Goal: Task Accomplishment & Management: Use online tool/utility

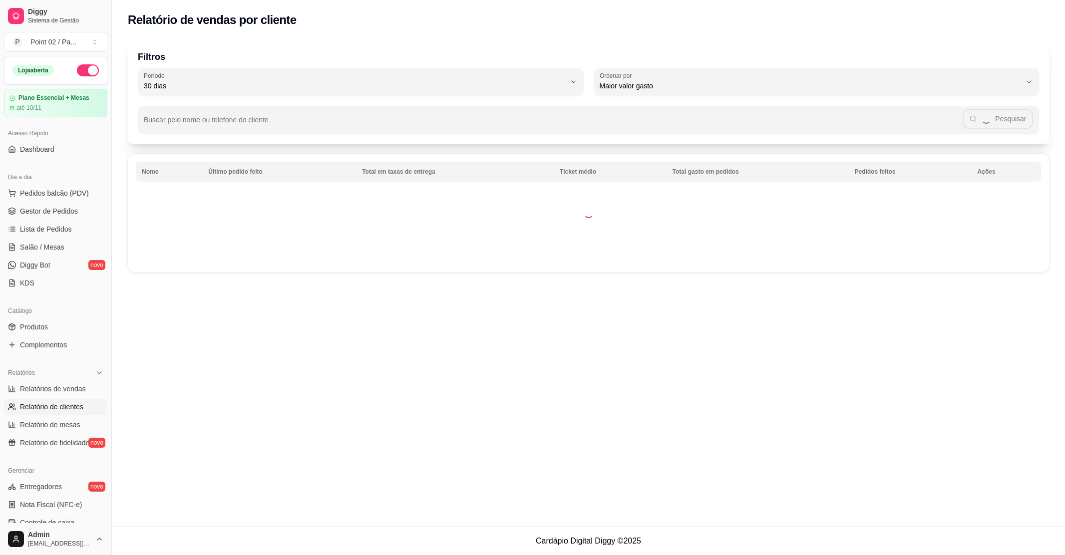
select select "30"
select select "HIGHEST_TOTAL_SPENT_WITH_ORDERS"
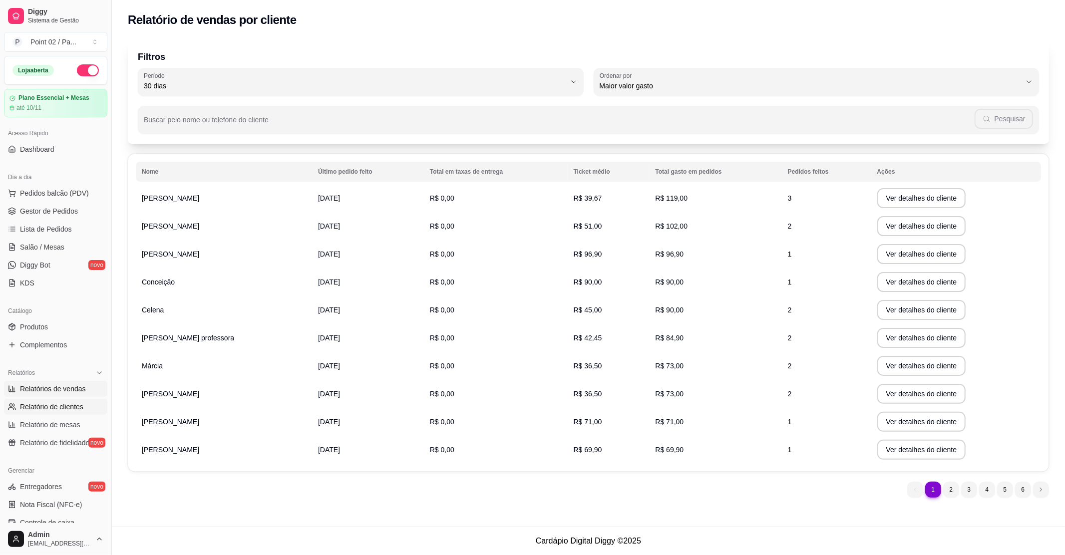
click at [48, 388] on span "Relatórios de vendas" at bounding box center [53, 389] width 66 height 10
select select "ALL"
select select "0"
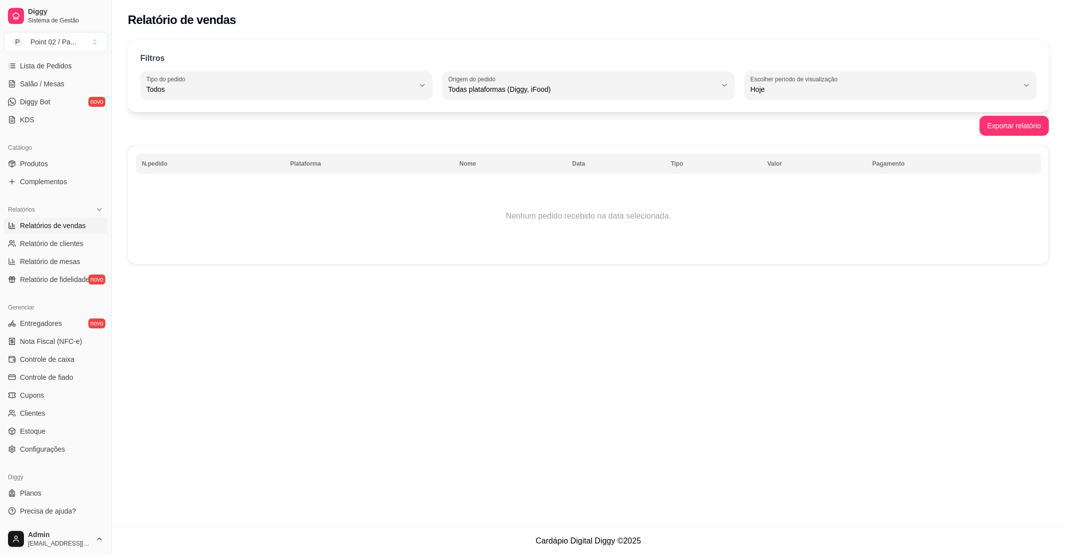
scroll to position [97, 0]
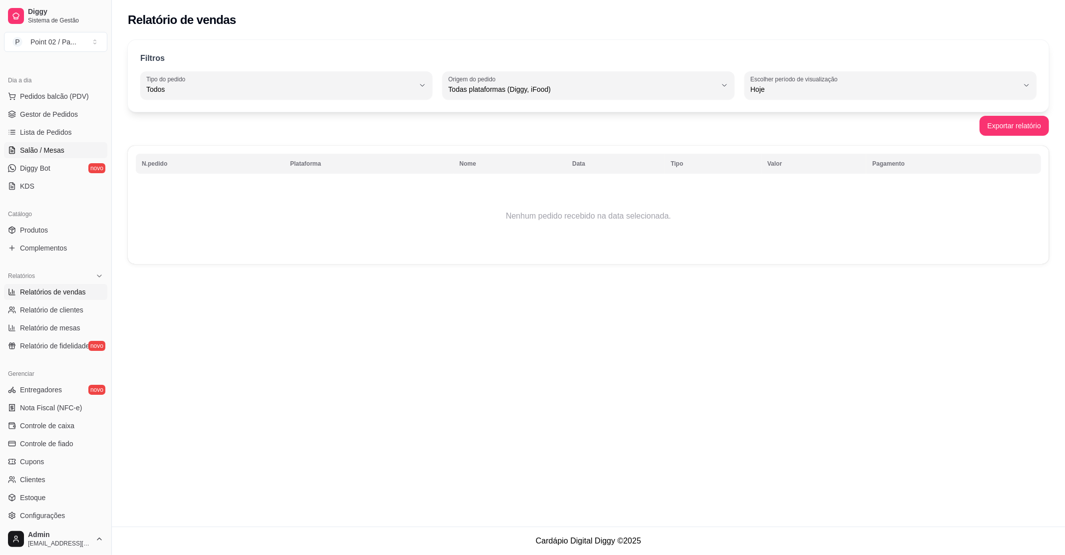
click at [64, 149] on link "Salão / Mesas" at bounding box center [55, 150] width 103 height 16
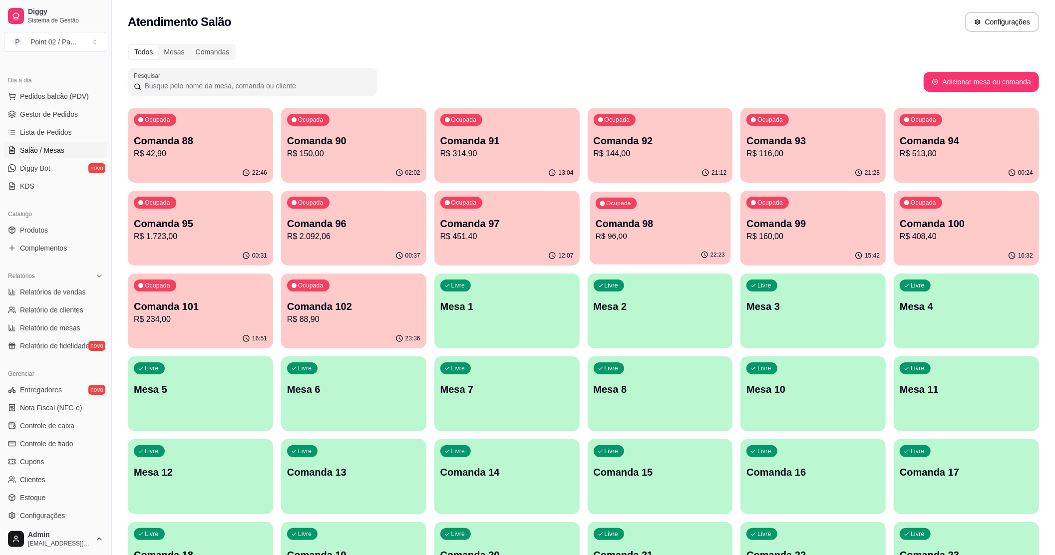
click at [616, 228] on p "Comanda 98" at bounding box center [659, 223] width 129 height 13
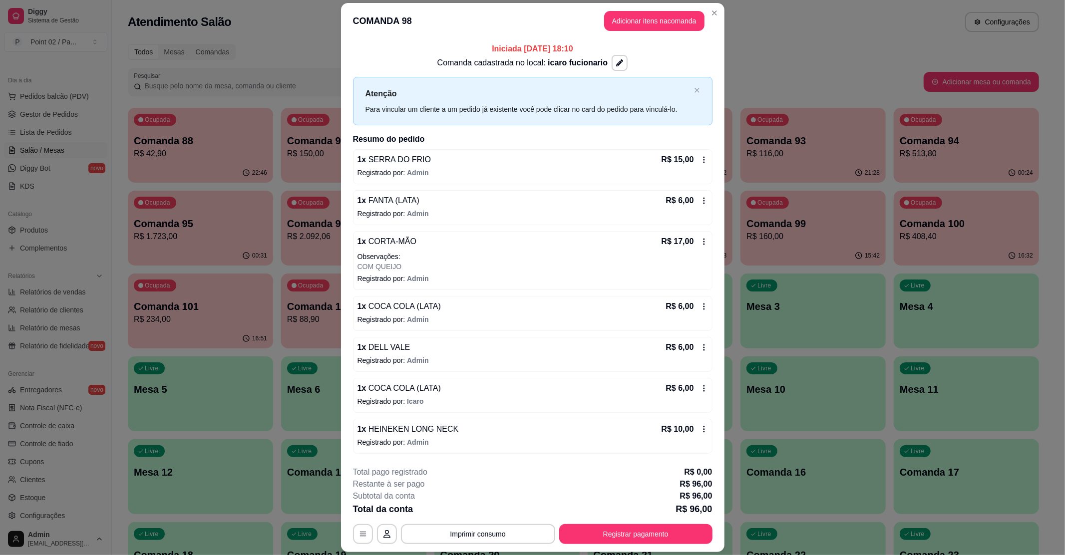
click at [662, 10] on header "COMANDA 98 Adicionar itens na comanda" at bounding box center [532, 21] width 383 height 36
click at [686, 18] on button "Adicionar itens na comanda" at bounding box center [654, 21] width 100 height 20
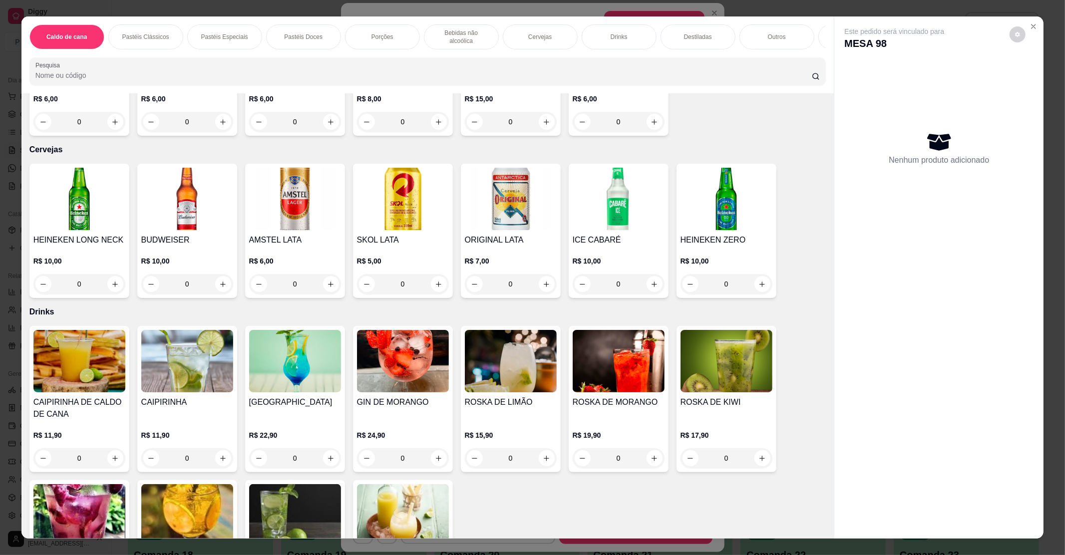
scroll to position [1131, 0]
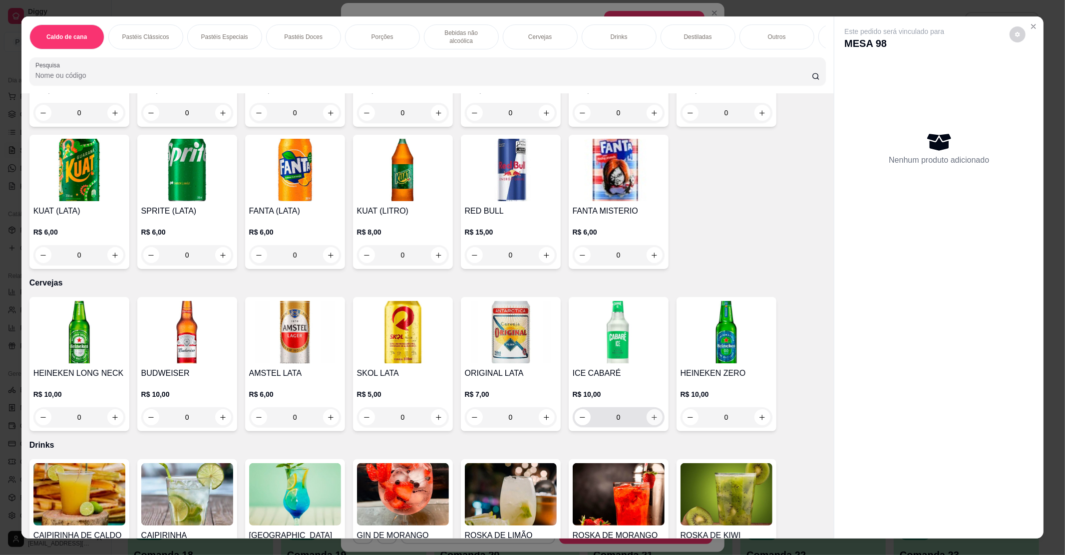
click at [650, 414] on icon "increase-product-quantity" at bounding box center [653, 417] width 7 height 7
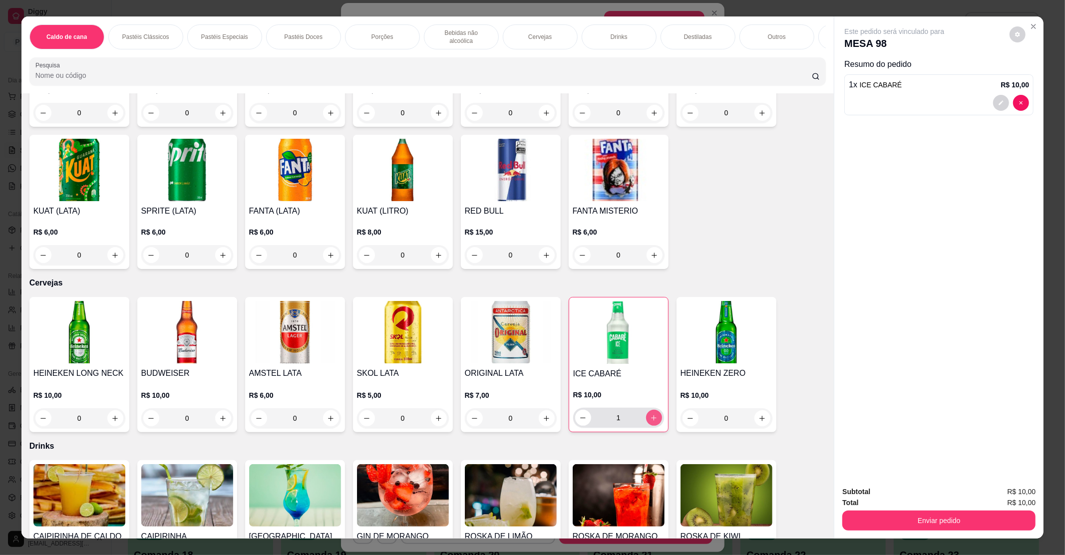
type input "1"
click at [651, 415] on icon "increase-product-quantity" at bounding box center [653, 417] width 5 height 5
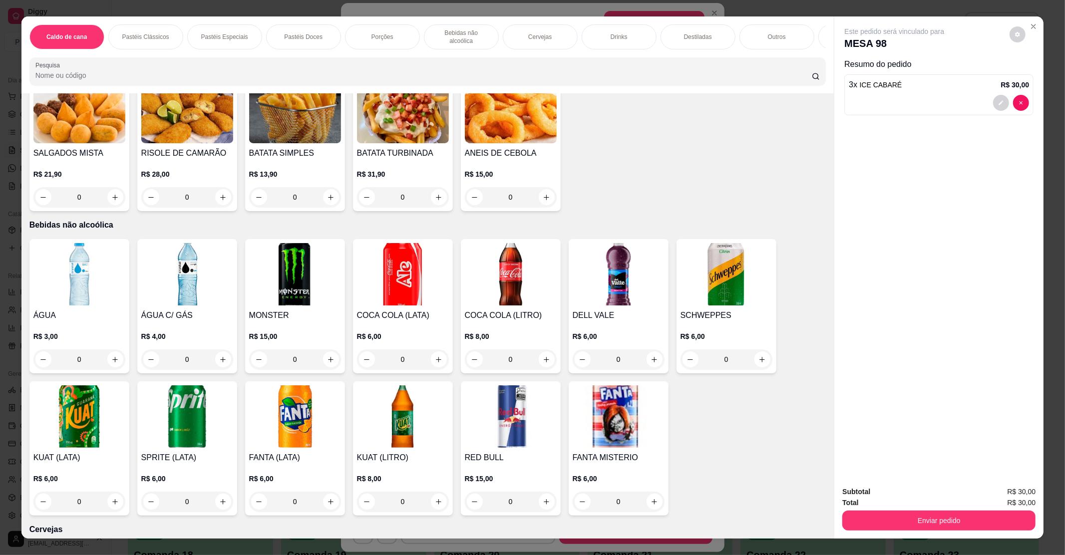
scroll to position [865, 0]
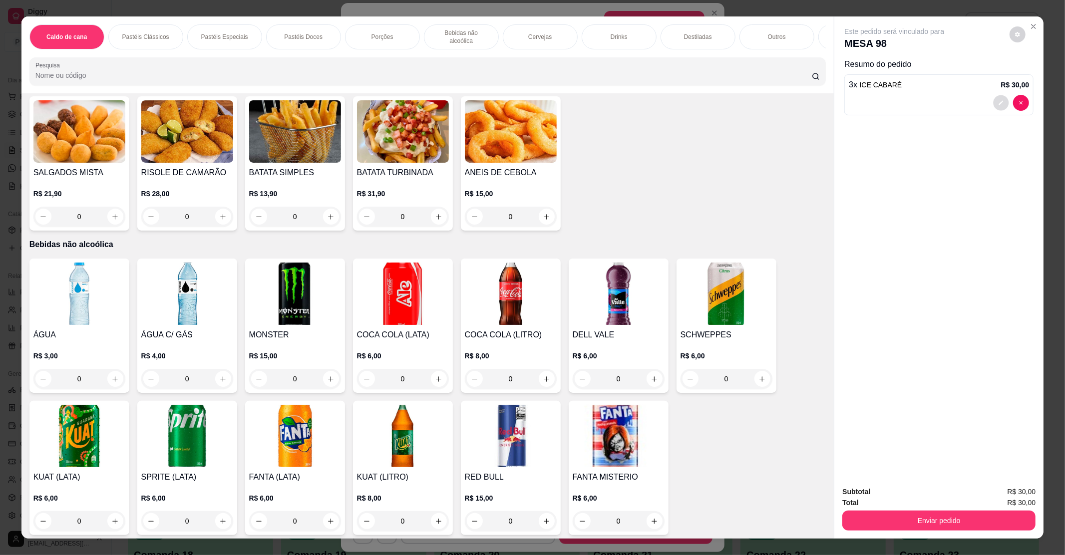
click at [999, 101] on icon "decrease-product-quantity" at bounding box center [1001, 103] width 4 height 4
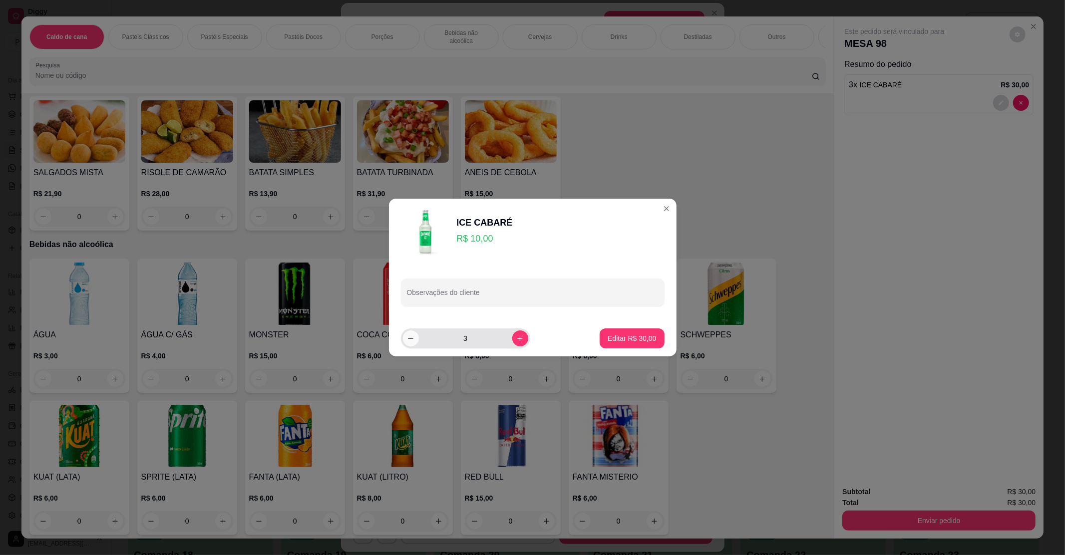
click at [411, 340] on icon "decrease-product-quantity" at bounding box center [410, 338] width 7 height 7
type input "2"
click at [623, 335] on p "Editar R$ 20,00" at bounding box center [631, 337] width 47 height 9
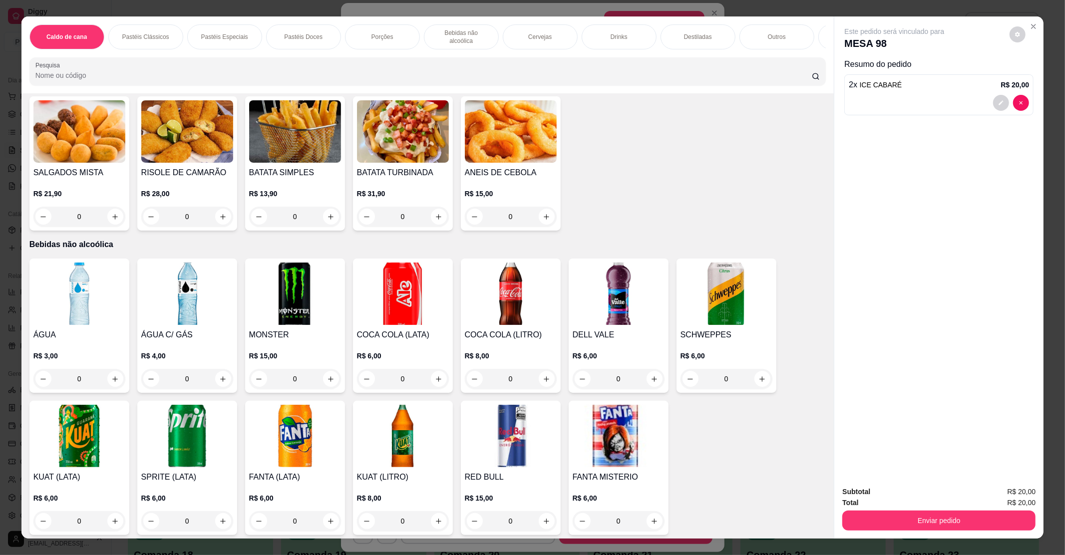
click at [897, 508] on div "Enviar pedido" at bounding box center [938, 519] width 193 height 22
click at [893, 516] on button "Enviar pedido" at bounding box center [938, 521] width 193 height 20
click at [1028, 492] on button "Enviar pedido" at bounding box center [1008, 496] width 55 height 18
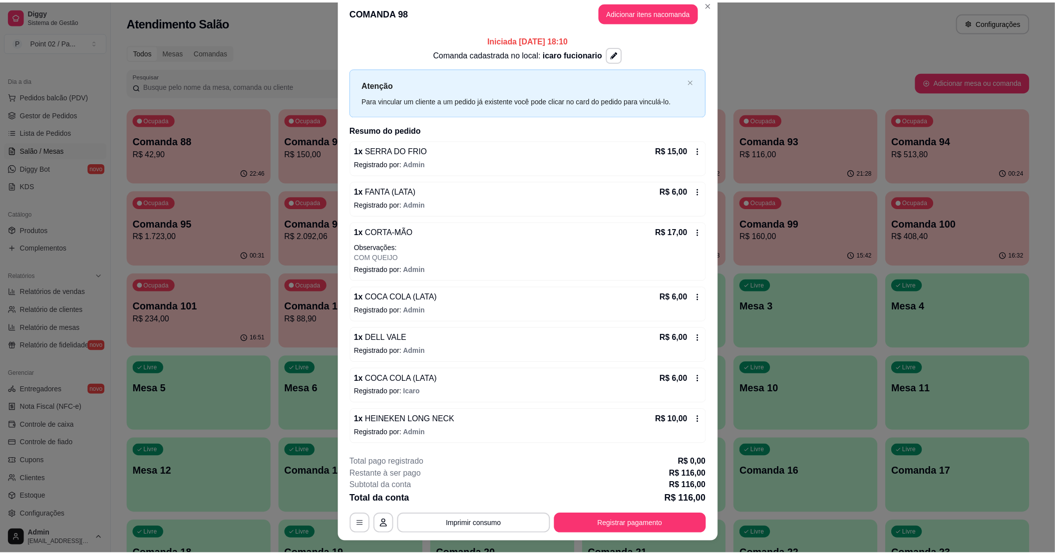
scroll to position [0, 0]
